Goal: Information Seeking & Learning: Learn about a topic

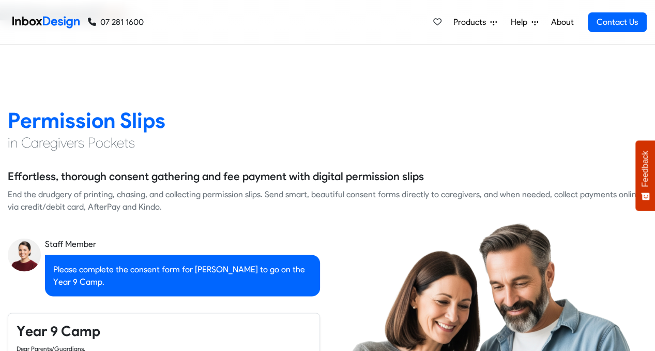
checkbox input "true"
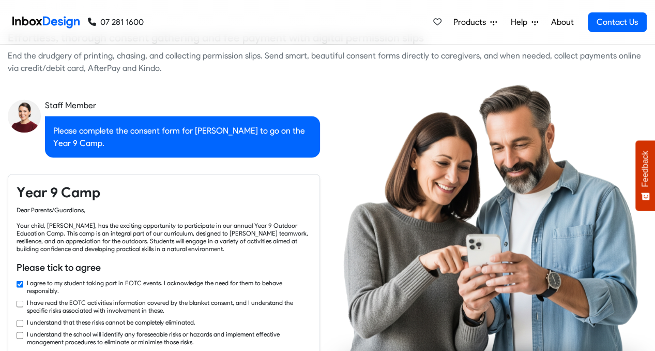
checkbox input "true"
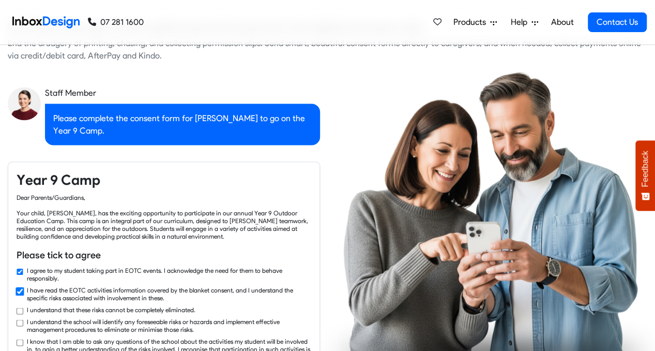
checkbox input "true"
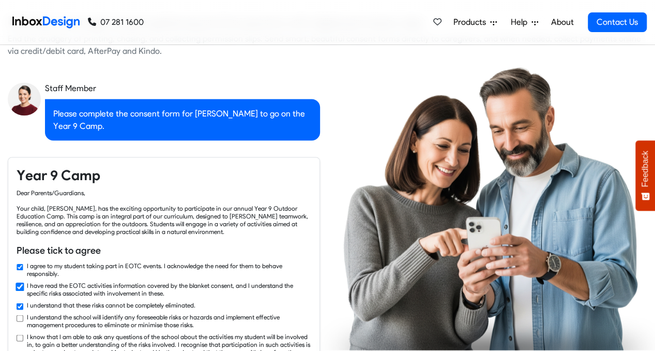
checkbox input "true"
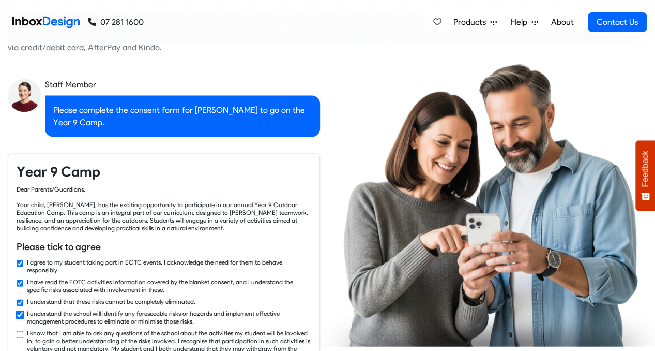
checkbox input "true"
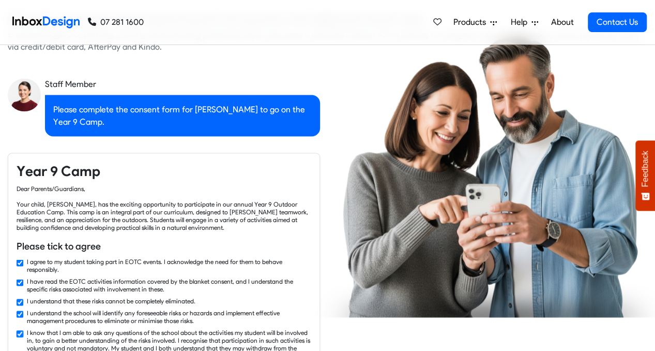
checkbox input "true"
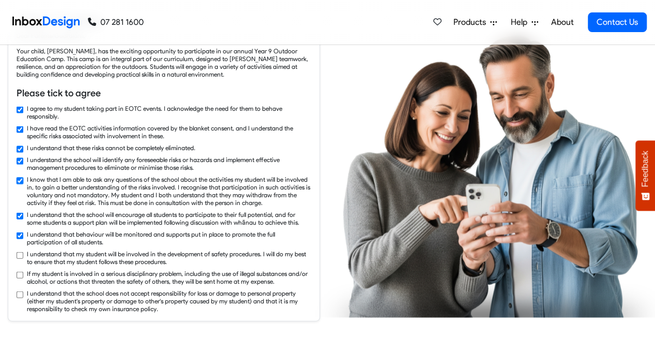
checkbox input "true"
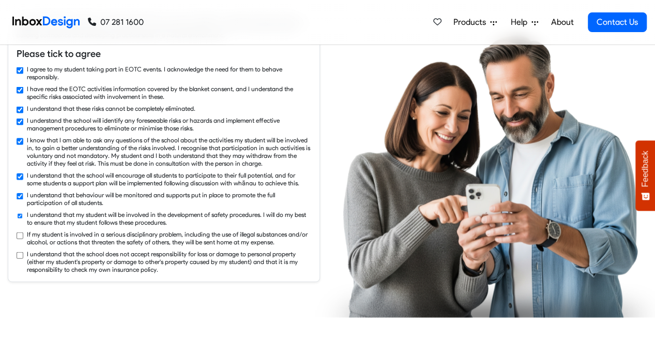
checkbox input "true"
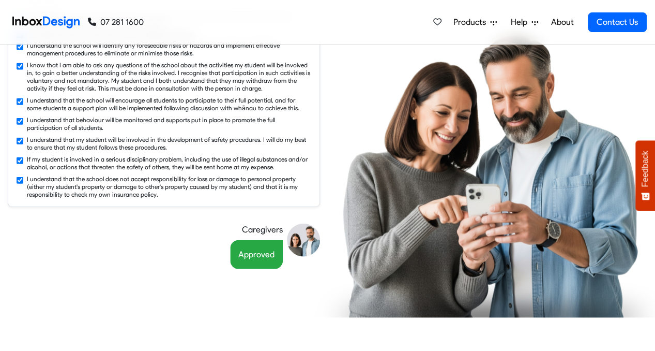
checkbox input "false"
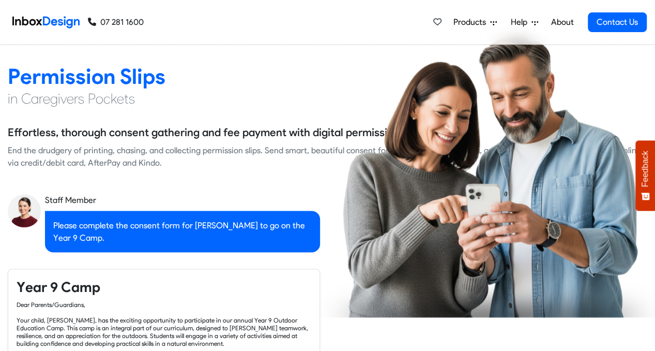
checkbox input "false"
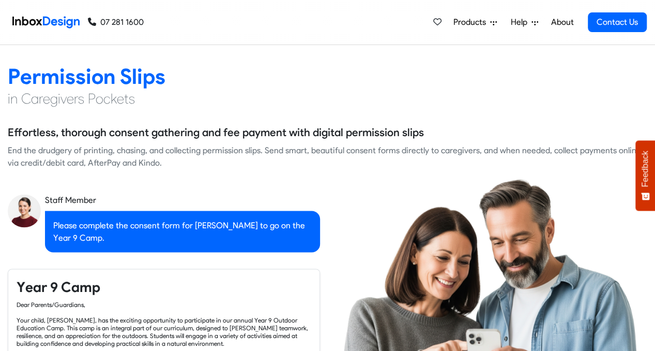
checkbox input "false"
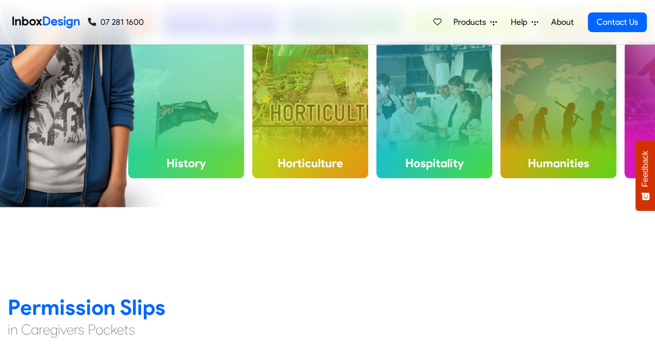
checkbox input "false"
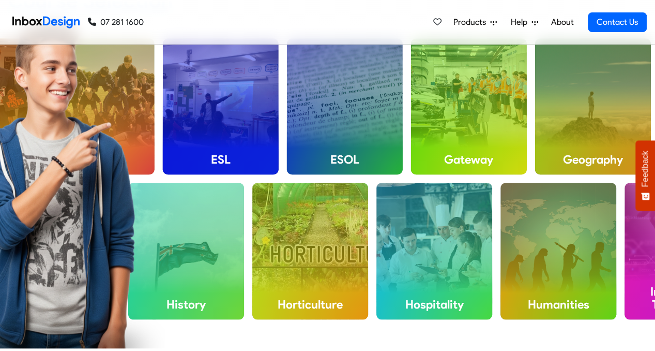
checkbox input "false"
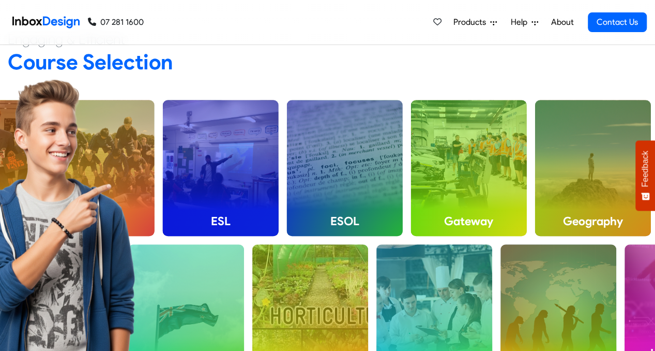
checkbox input "false"
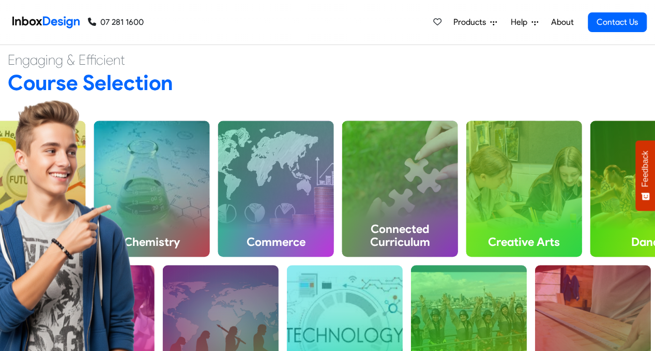
scroll to position [321, 0]
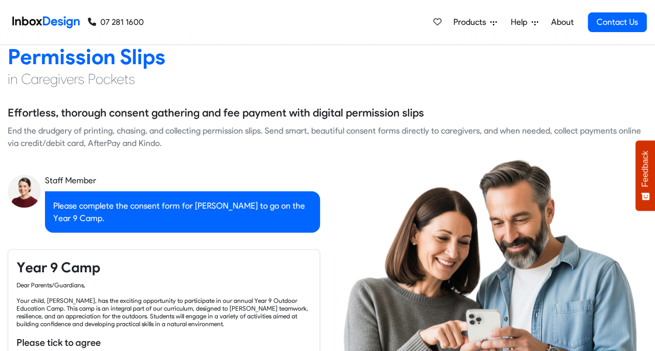
checkbox input "true"
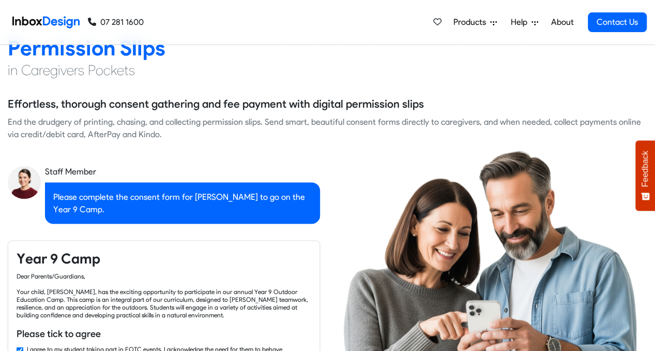
checkbox input "true"
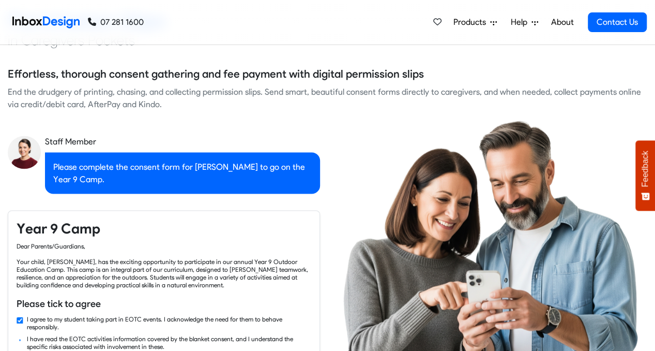
checkbox input "true"
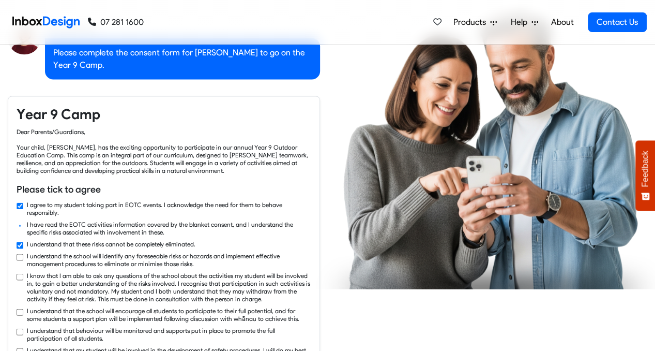
checkbox input "true"
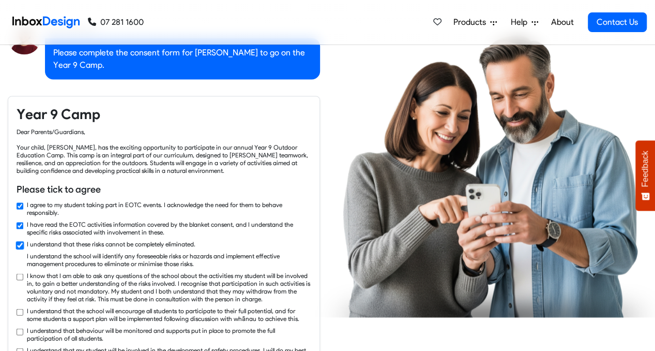
checkbox input "true"
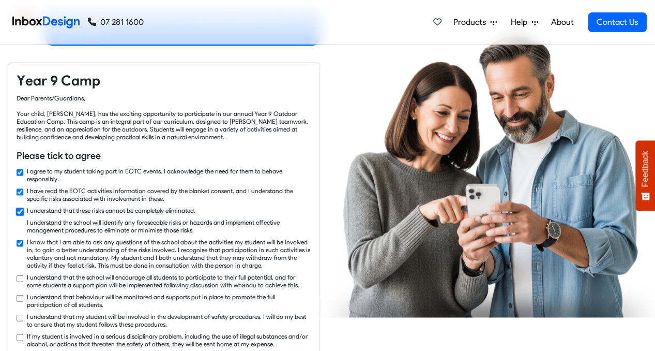
checkbox input "true"
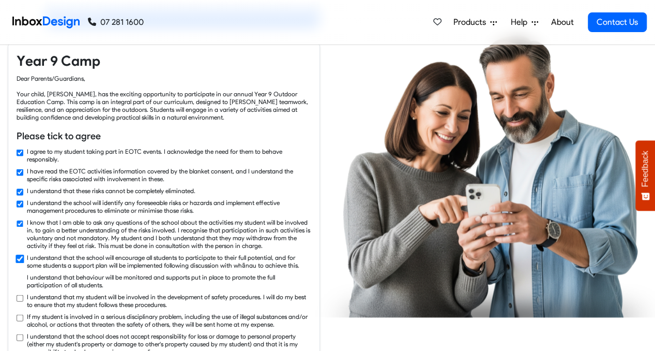
checkbox input "true"
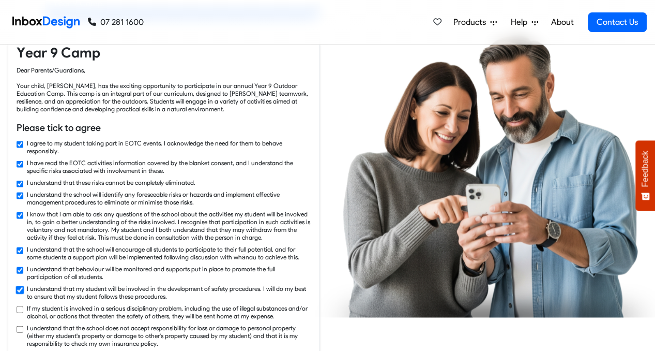
checkbox input "true"
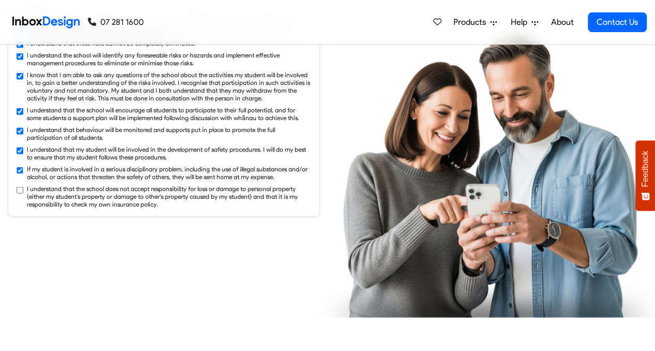
checkbox input "true"
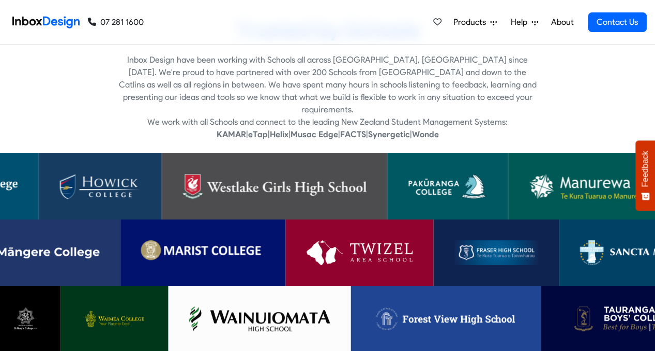
scroll to position [1958, 0]
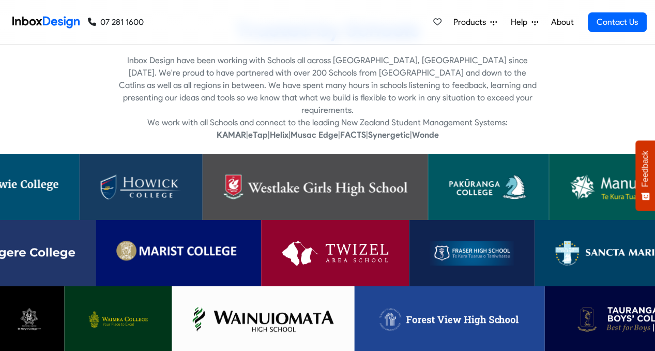
drag, startPoint x: 0, startPoint y: 0, endPoint x: -9, endPoint y: 25, distance: 26.3
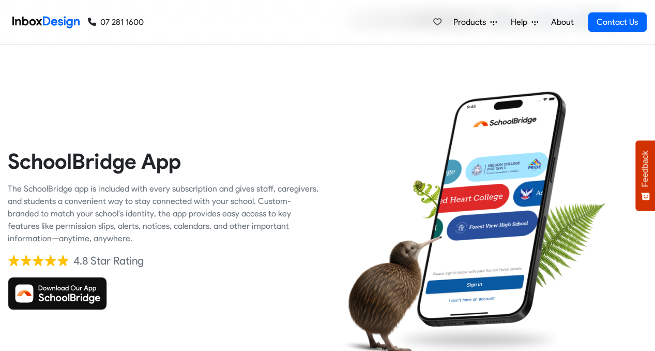
scroll to position [1524, 0]
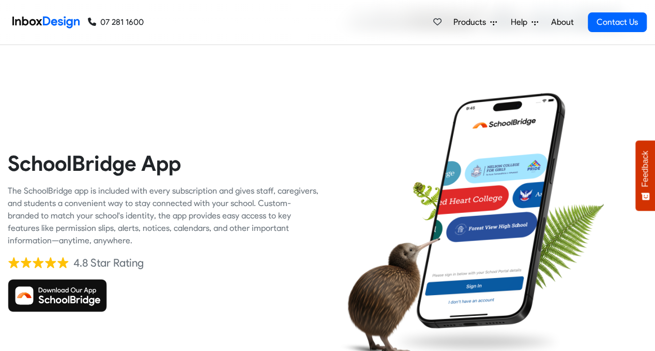
click at [491, 24] on icon at bounding box center [493, 22] width 7 height 7
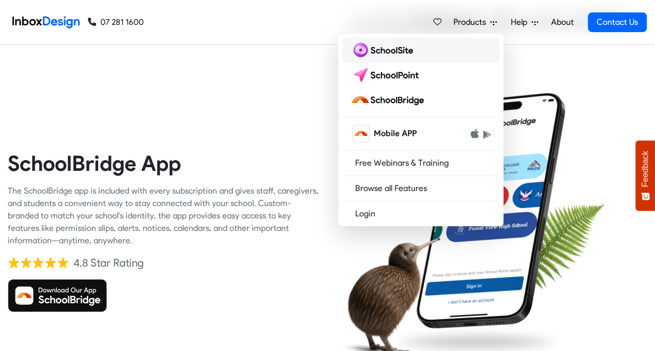
click at [390, 53] on img at bounding box center [384, 50] width 67 height 17
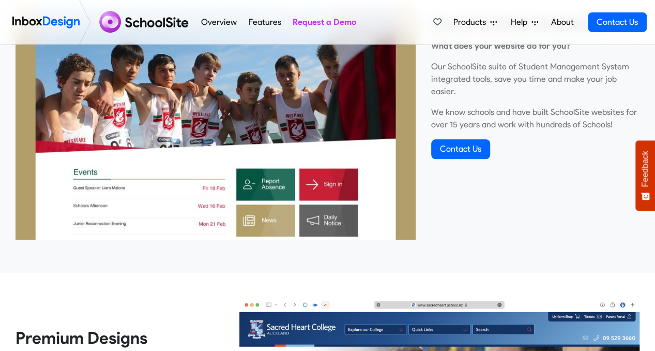
scroll to position [419, 0]
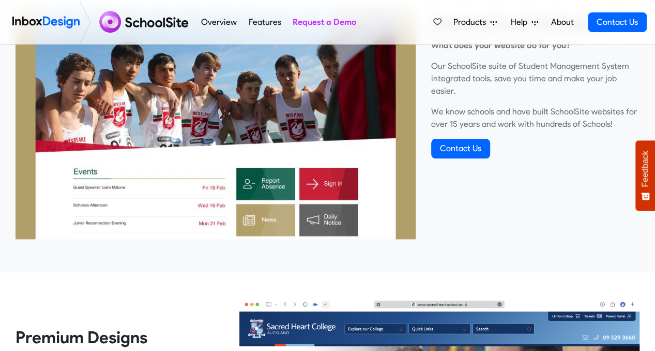
drag, startPoint x: 537, startPoint y: 89, endPoint x: 558, endPoint y: -35, distance: 126.5
drag, startPoint x: 558, startPoint y: -35, endPoint x: 490, endPoint y: 252, distance: 295.6
click at [490, 252] on div "Smart School Websites What does your website do for you? Our SchoolSite suite o…" at bounding box center [327, 93] width 671 height 358
drag, startPoint x: 490, startPoint y: 252, endPoint x: 492, endPoint y: 203, distance: 49.7
click at [492, 203] on div "Smart School Websites What does your website do for you? Our SchoolSite suite o…" at bounding box center [327, 93] width 671 height 358
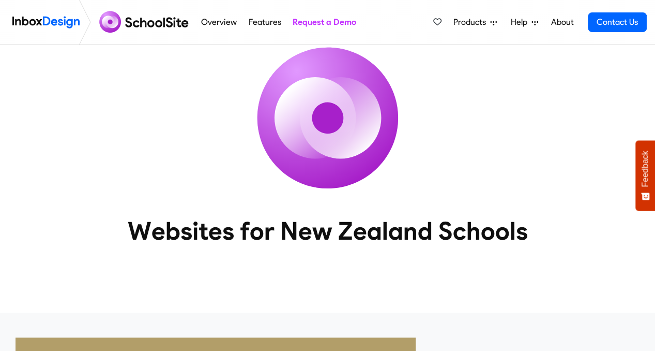
scroll to position [0, 0]
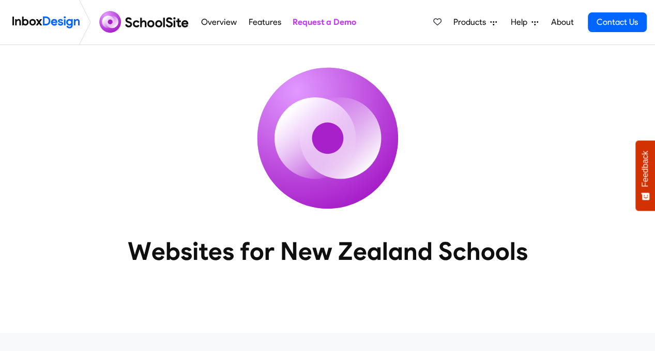
click at [490, 25] on span "Products" at bounding box center [471, 22] width 37 height 12
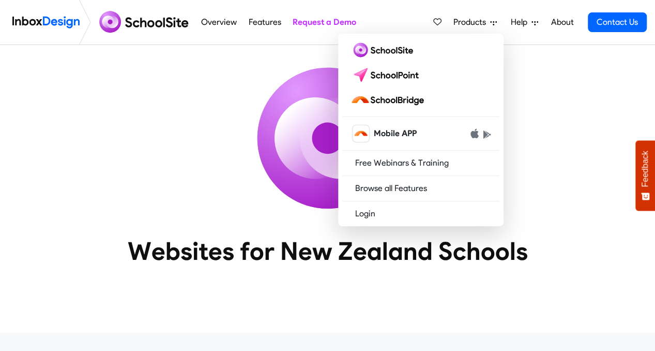
click at [490, 25] on span "Products" at bounding box center [471, 22] width 37 height 12
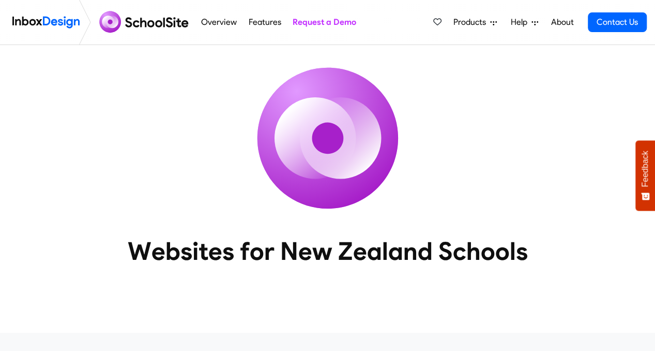
click at [485, 18] on span "Products" at bounding box center [471, 22] width 37 height 12
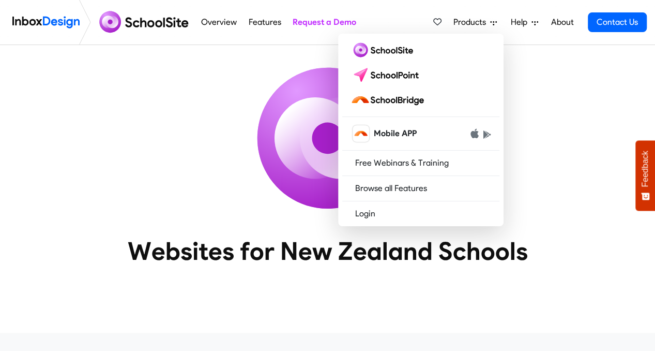
click at [543, 116] on div "Websites for New Zealand Schools" at bounding box center [327, 172] width 655 height 254
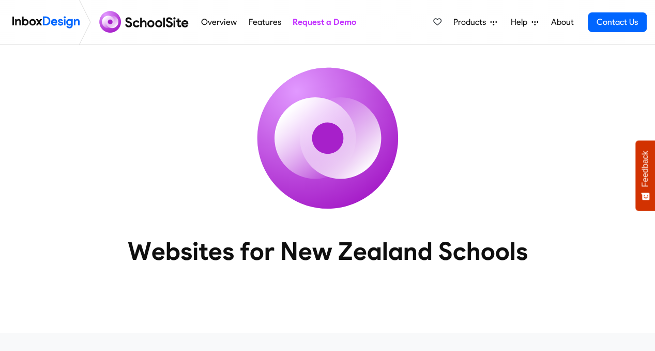
click at [492, 20] on icon at bounding box center [493, 22] width 7 height 7
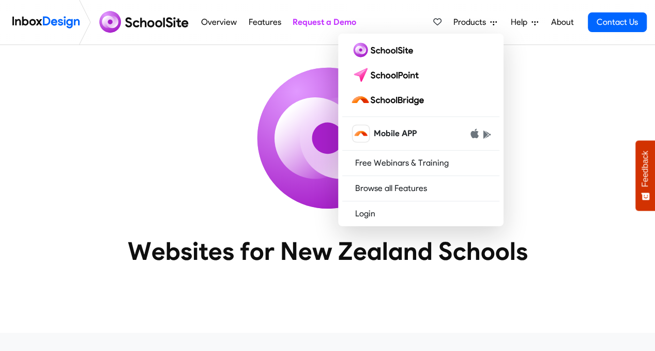
click at [524, 126] on div "Websites for New Zealand Schools" at bounding box center [327, 172] width 655 height 254
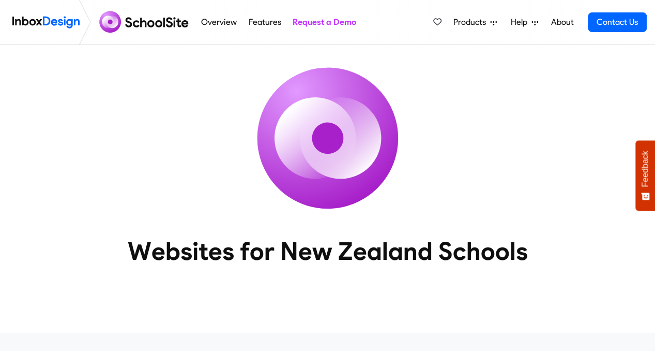
click at [482, 22] on span "Products" at bounding box center [471, 22] width 37 height 12
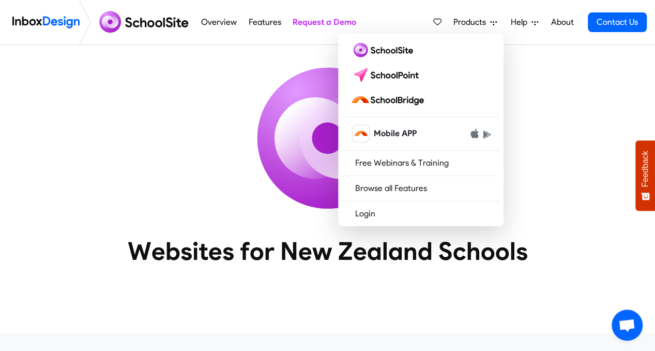
click at [603, 92] on div "Websites for New Zealand Schools" at bounding box center [327, 172] width 655 height 254
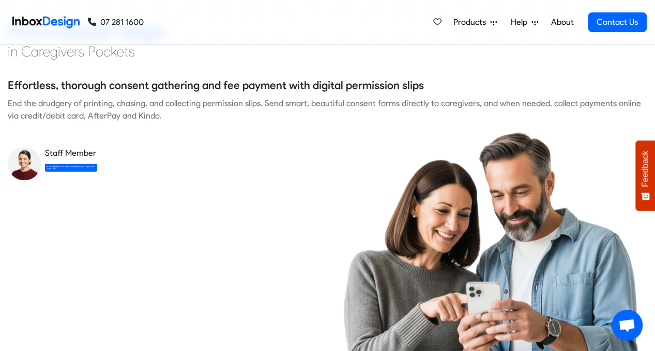
checkbox input "true"
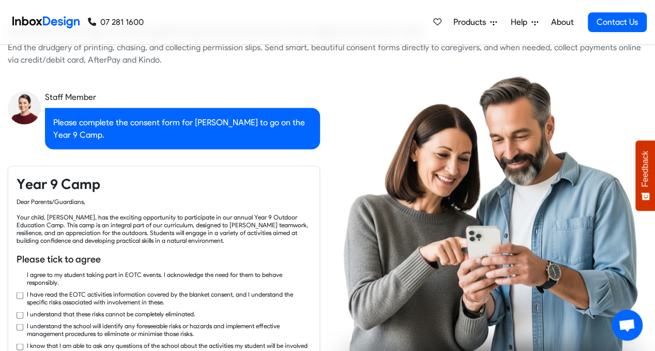
checkbox input "true"
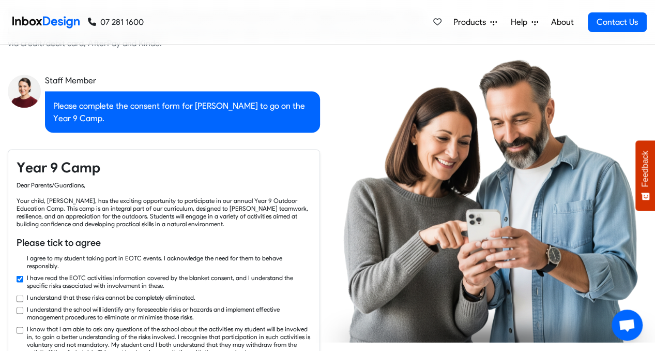
checkbox input "true"
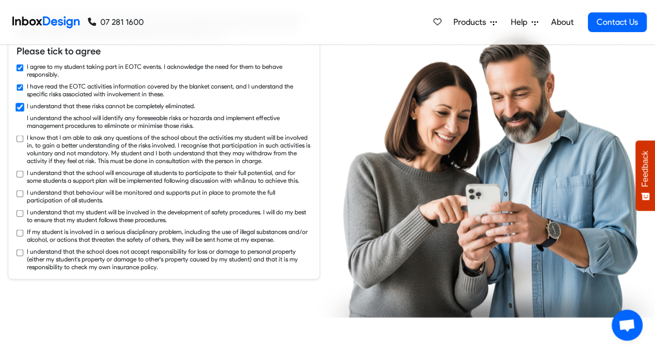
checkbox input "true"
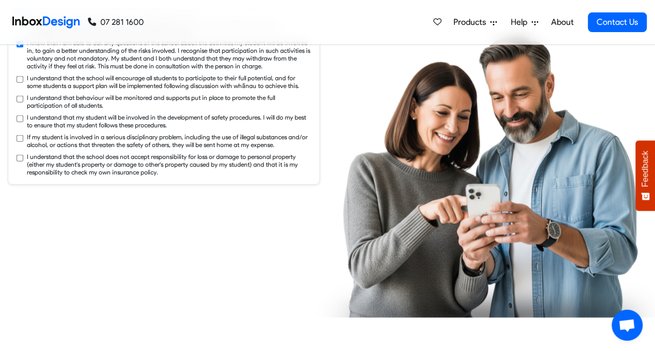
checkbox input "true"
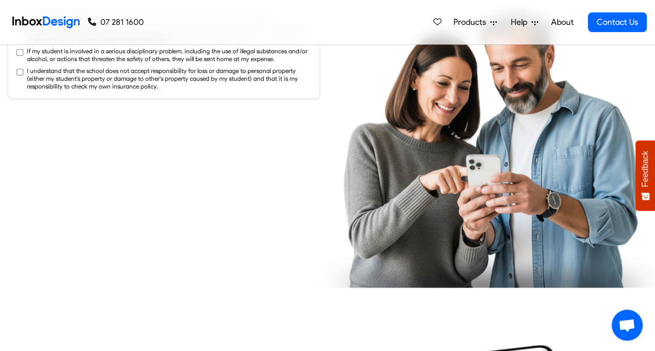
checkbox input "true"
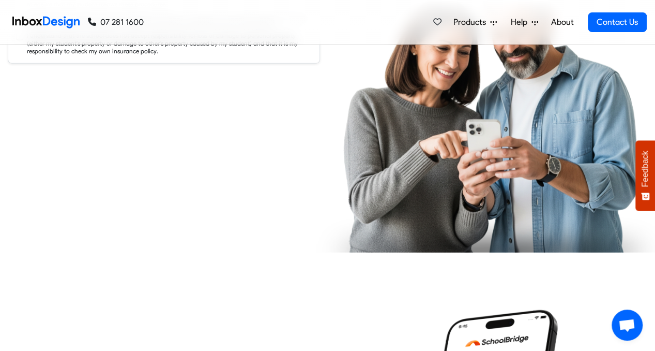
checkbox input "true"
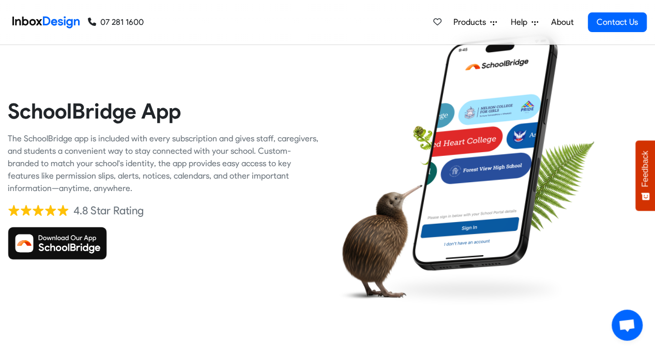
checkbox input "true"
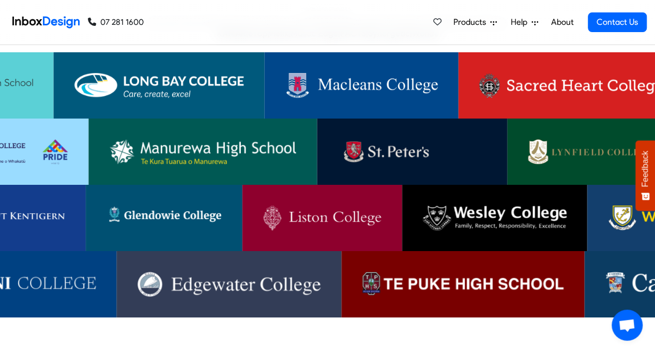
scroll to position [2078, 0]
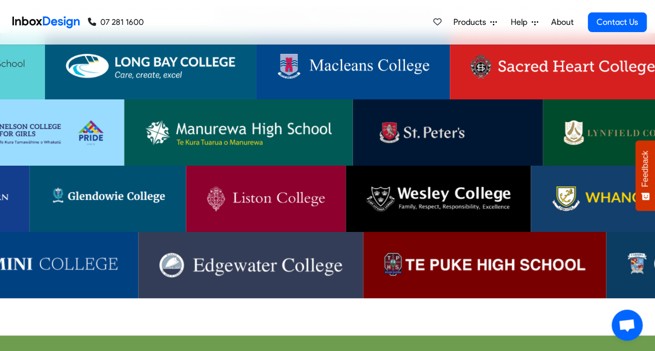
click at [556, 64] on img at bounding box center [563, 66] width 184 height 25
